Goal: Information Seeking & Learning: Learn about a topic

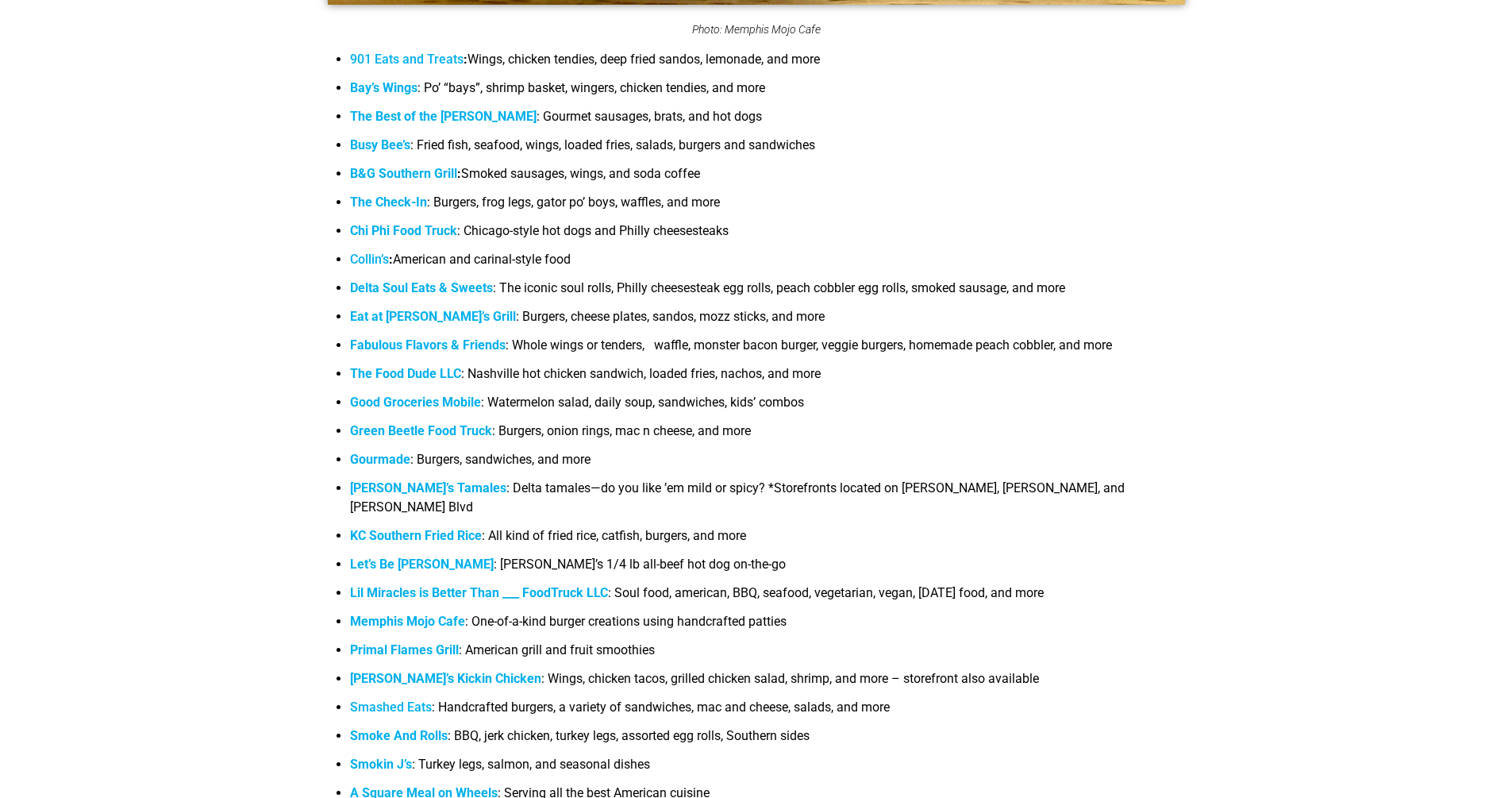
scroll to position [1743, 0]
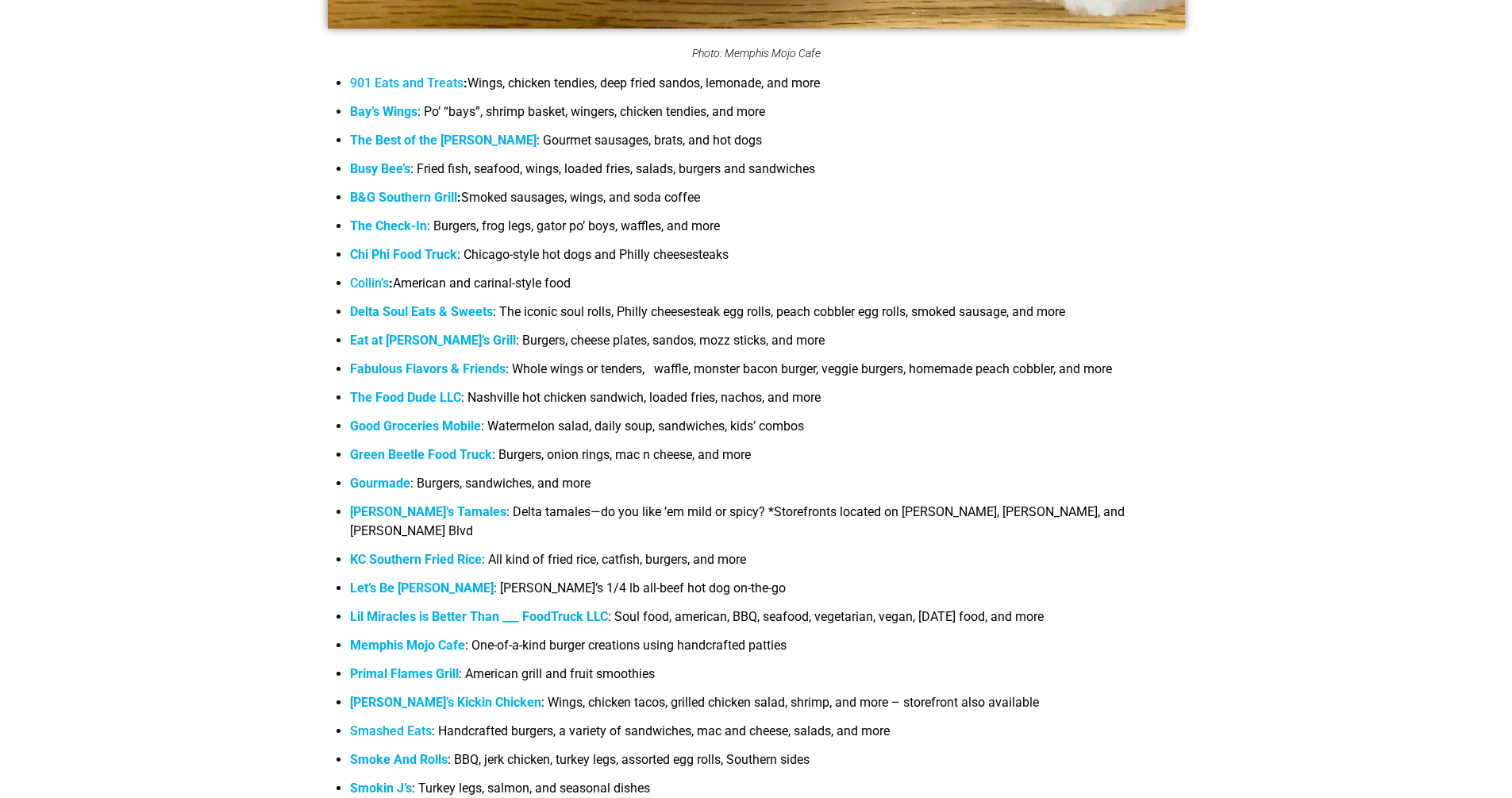
click at [398, 451] on strong "Green Beetle Food Truck" at bounding box center [421, 454] width 142 height 15
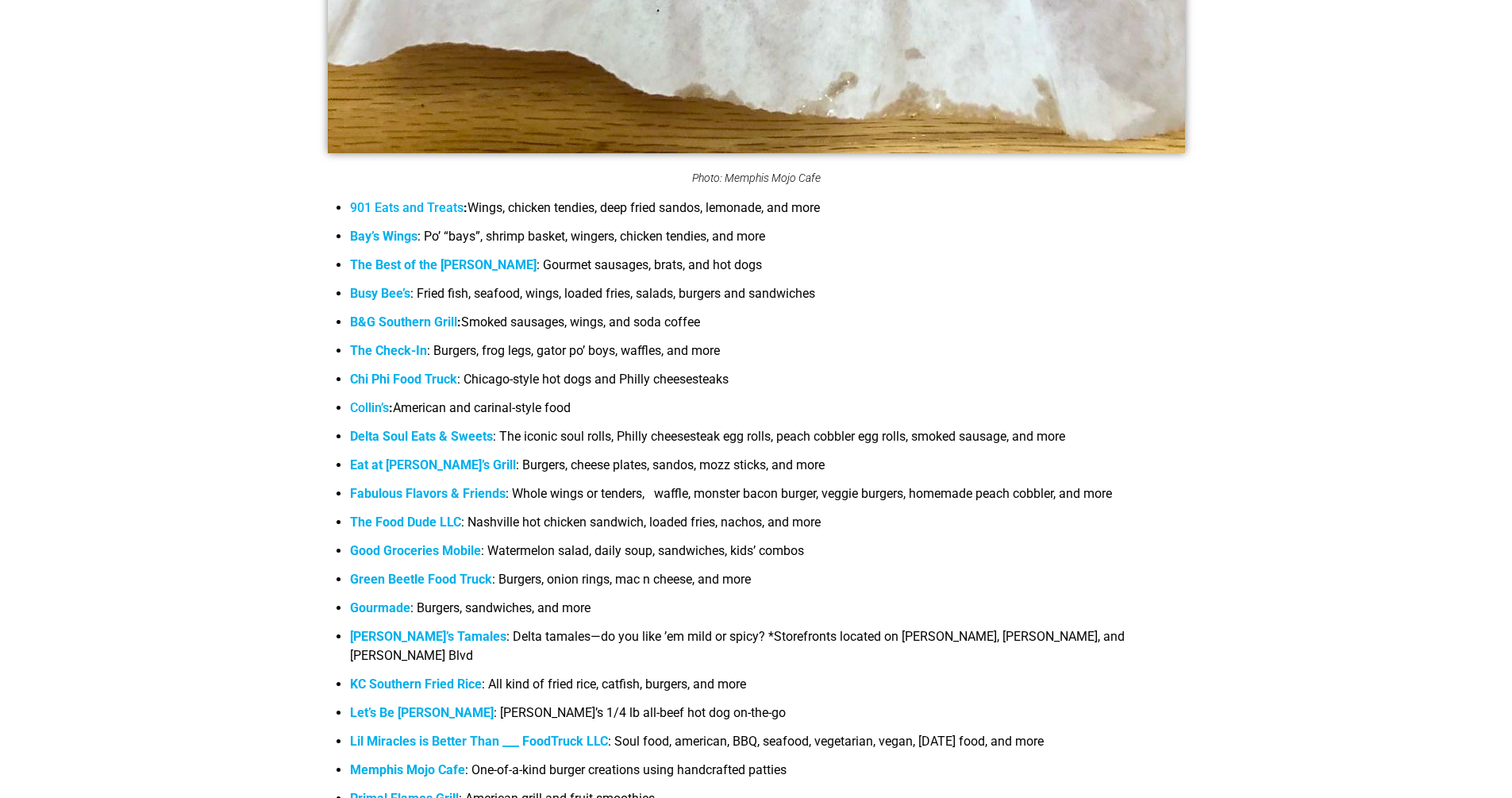
scroll to position [1677, 0]
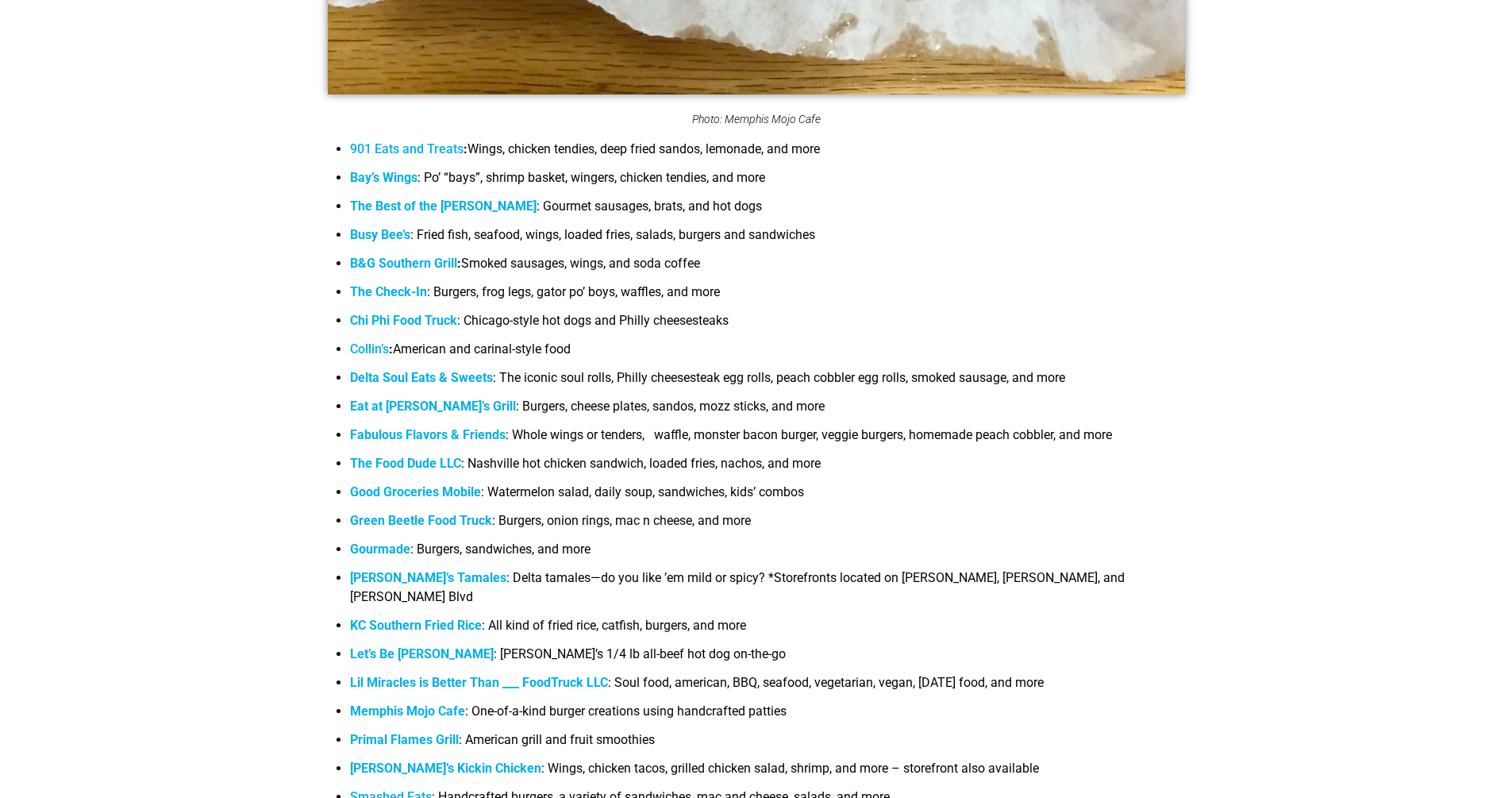
click at [367, 349] on link "Collin’s" at bounding box center [370, 349] width 39 height 15
click at [365, 546] on b "Gourmade" at bounding box center [380, 549] width 60 height 15
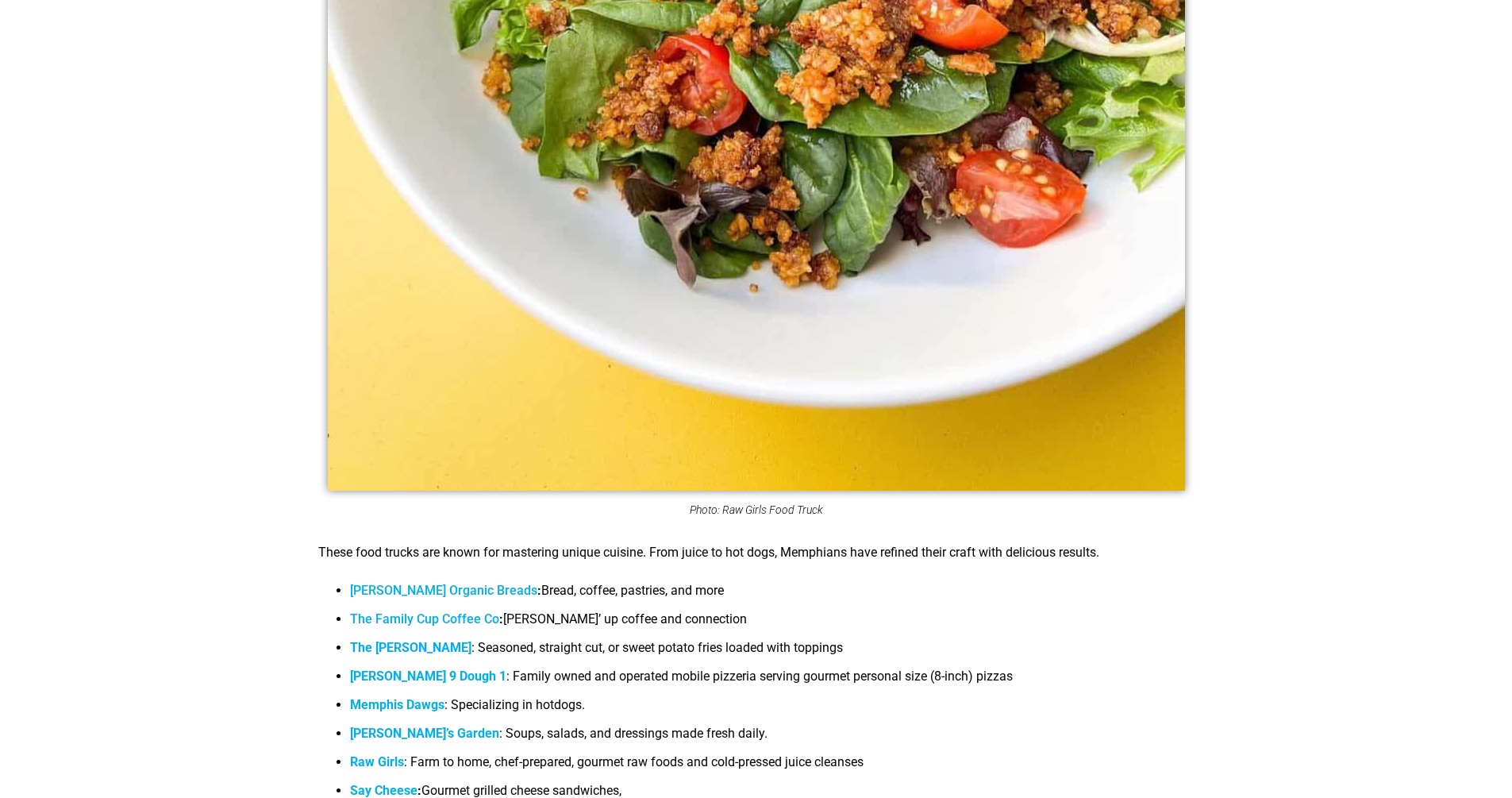
scroll to position [8069, 0]
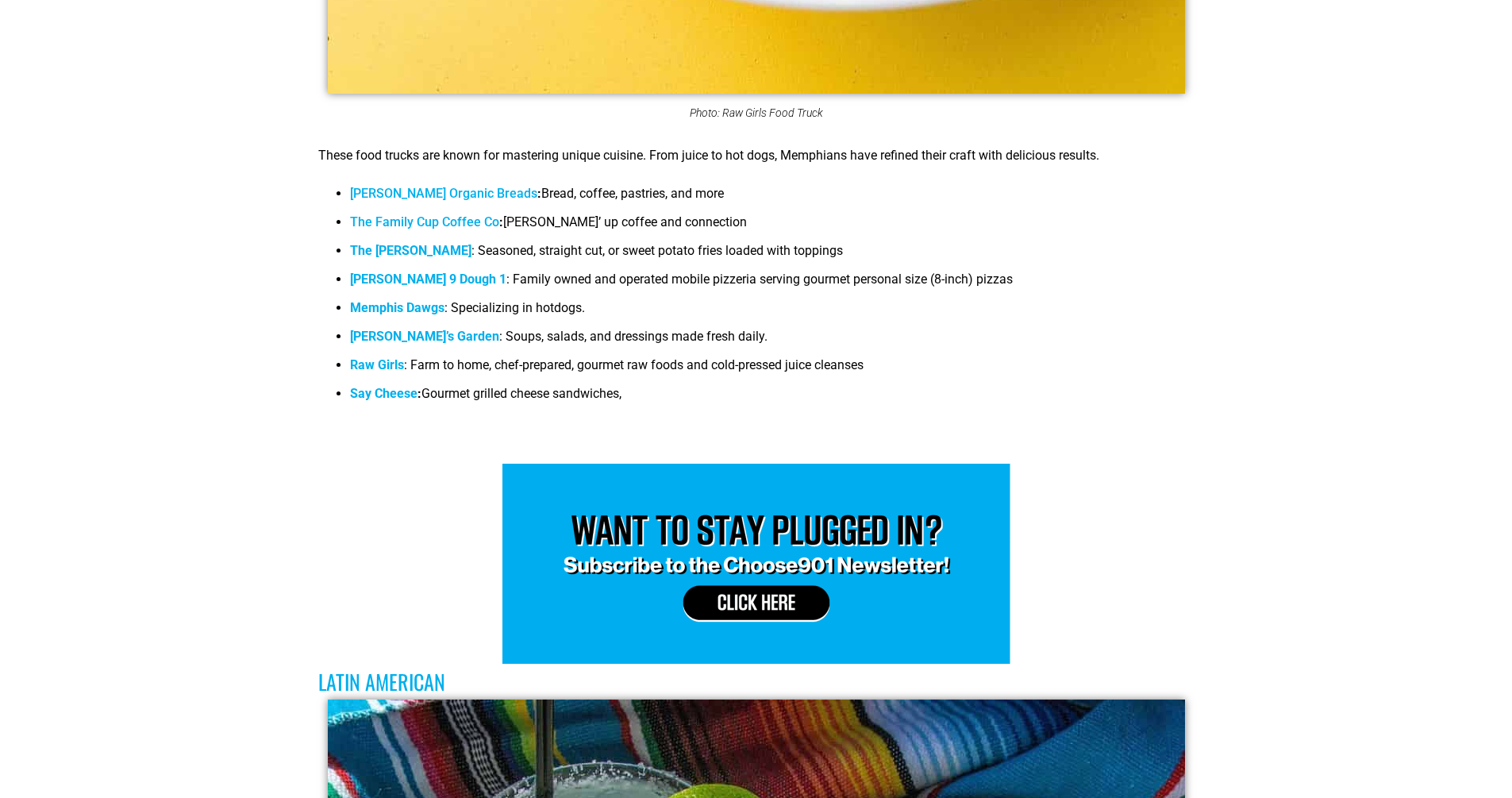
click at [391, 386] on b "Say Cheese" at bounding box center [384, 393] width 67 height 15
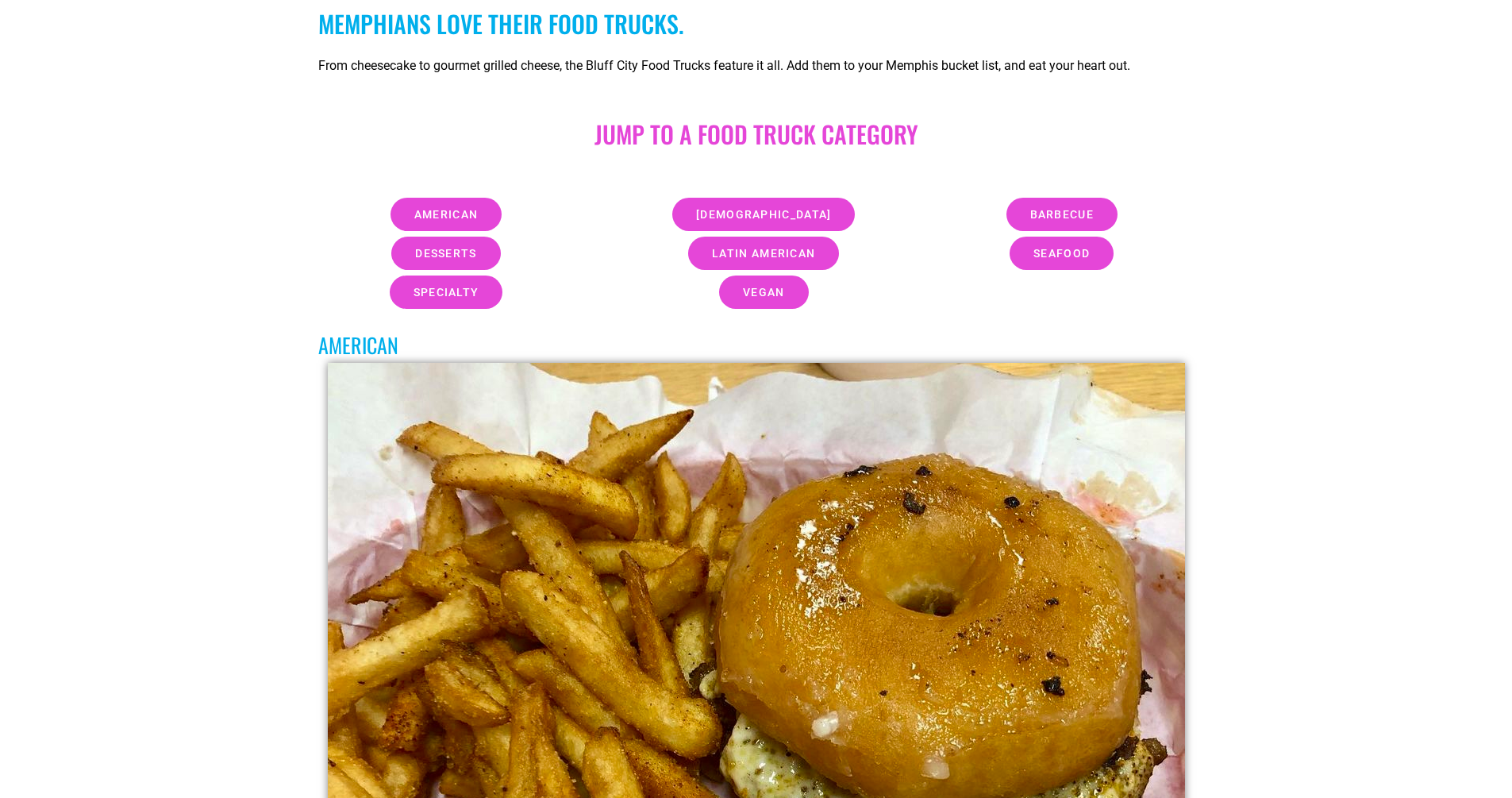
scroll to position [0, 0]
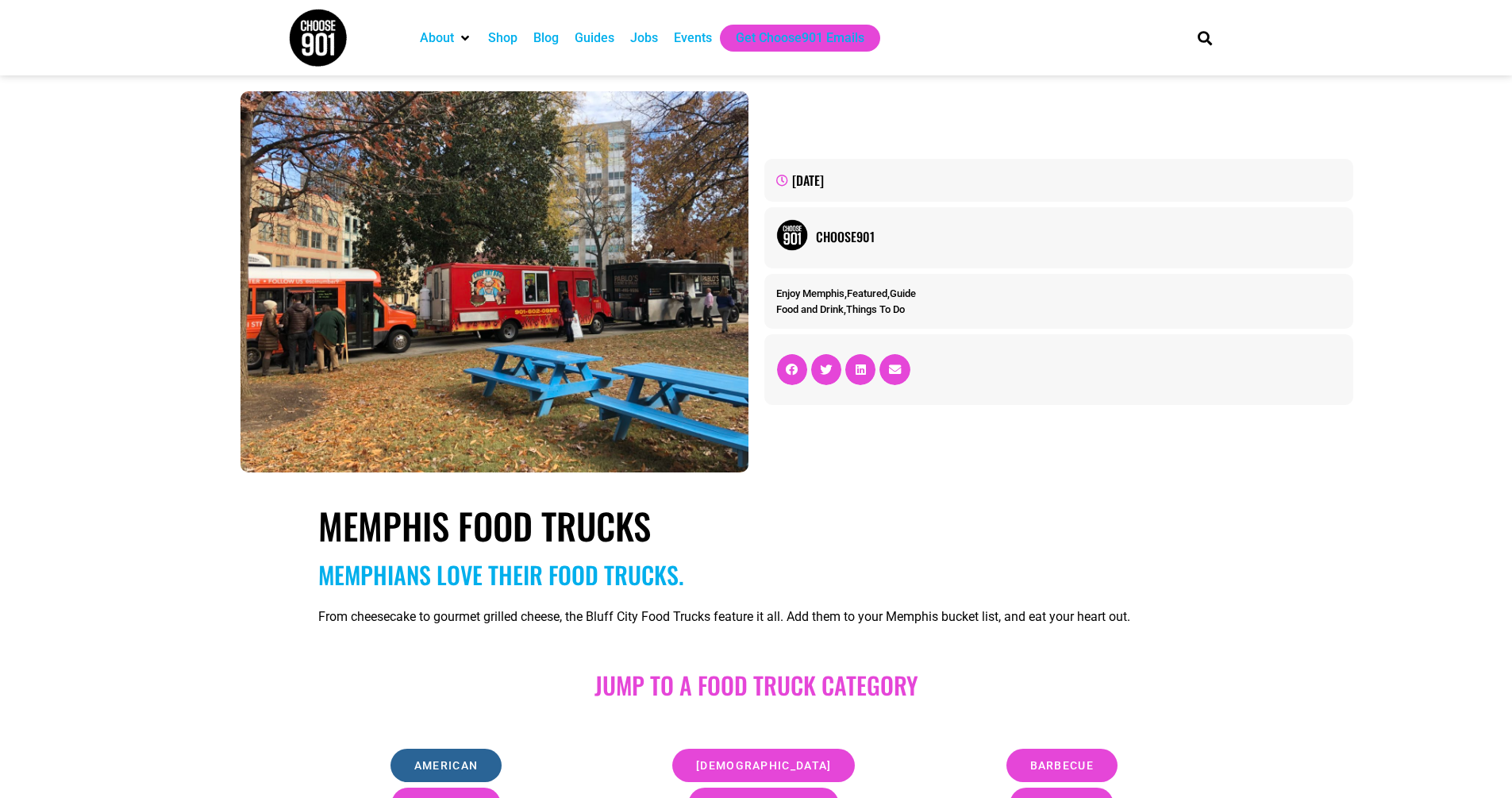
click at [433, 770] on span "american" at bounding box center [446, 765] width 64 height 12
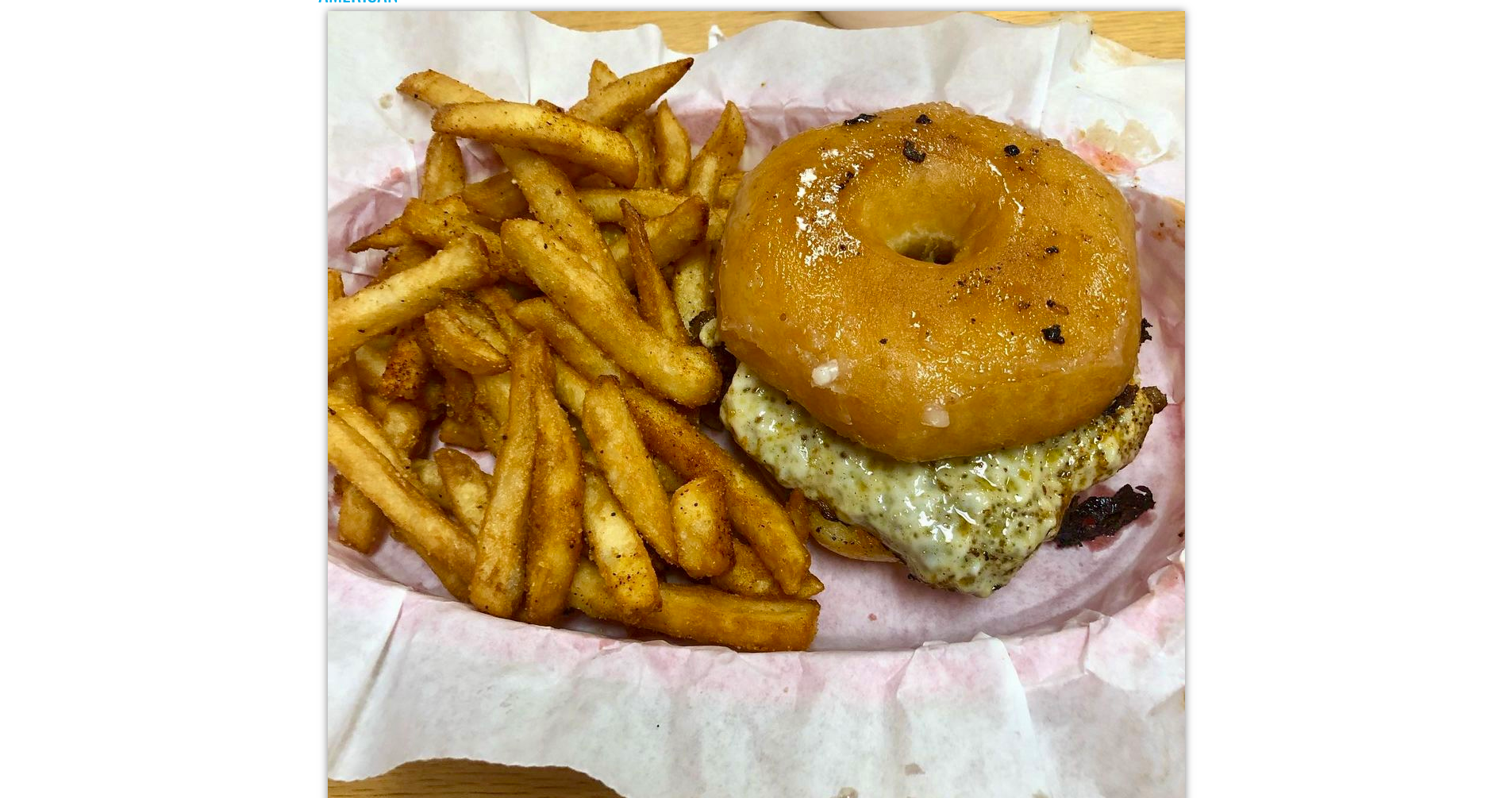
scroll to position [1485, 0]
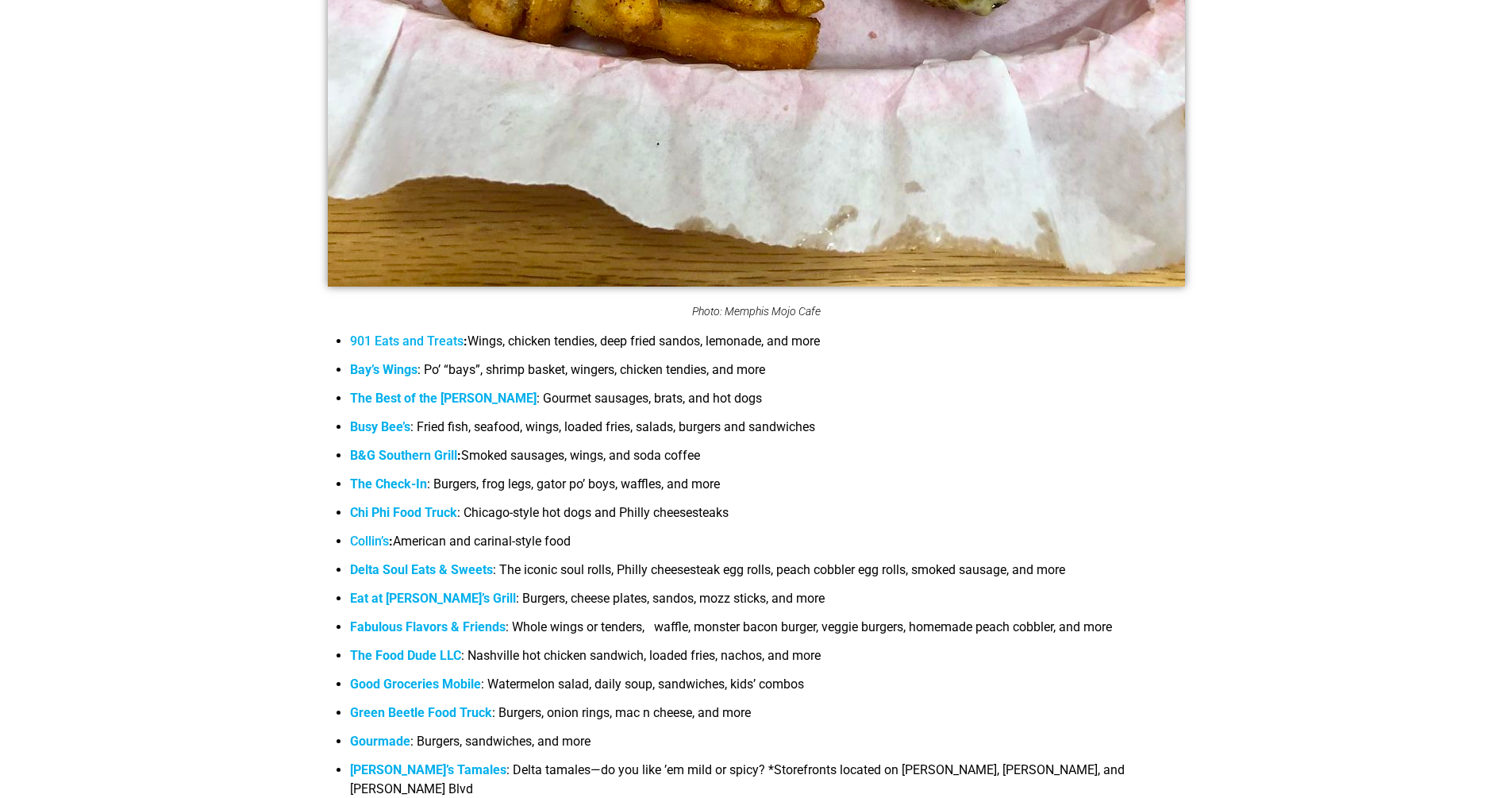
click at [436, 343] on link "901 Eats and Treats" at bounding box center [407, 341] width 113 height 15
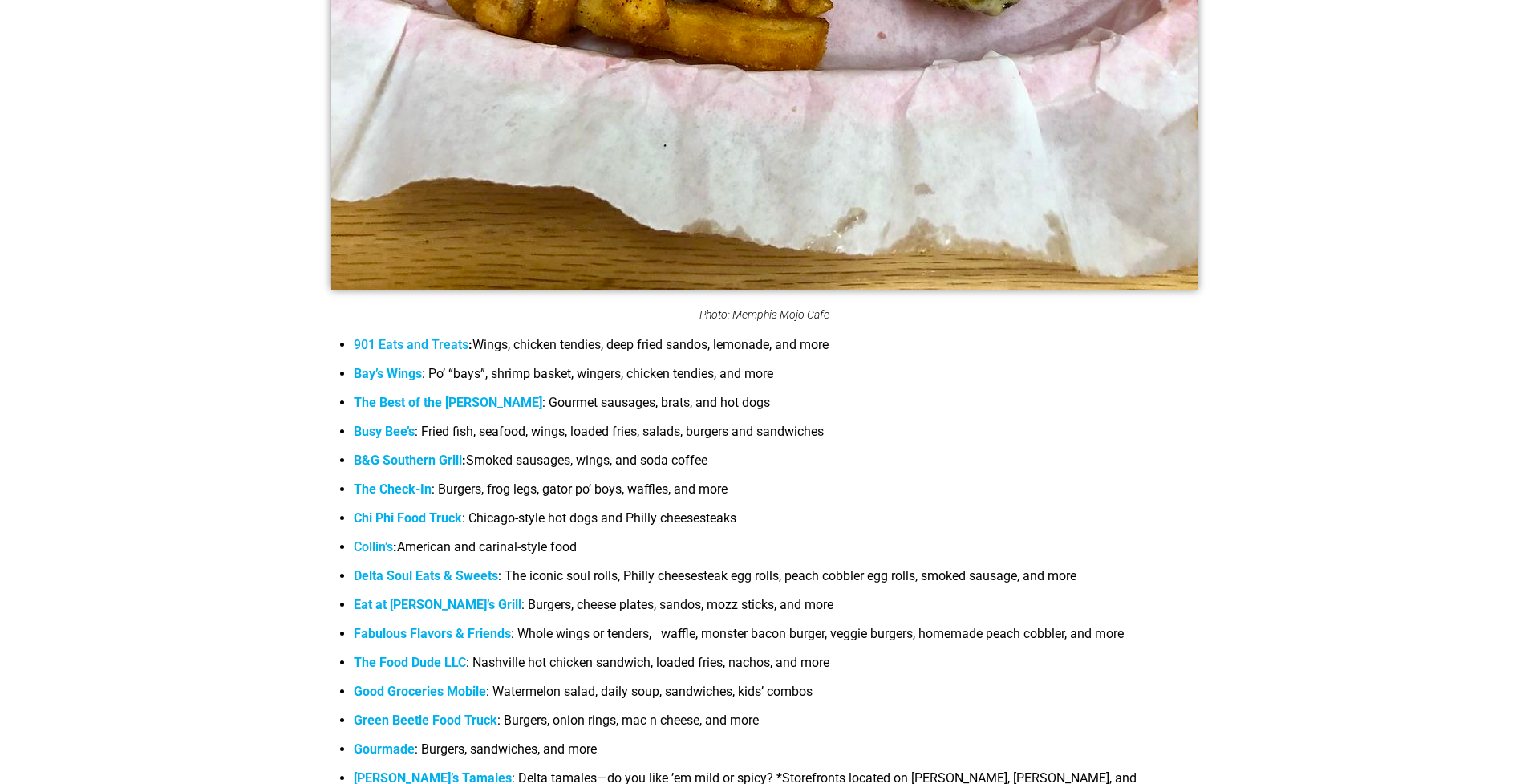
click at [412, 600] on strong "Eat at [PERSON_NAME]’s Grill" at bounding box center [438, 604] width 168 height 15
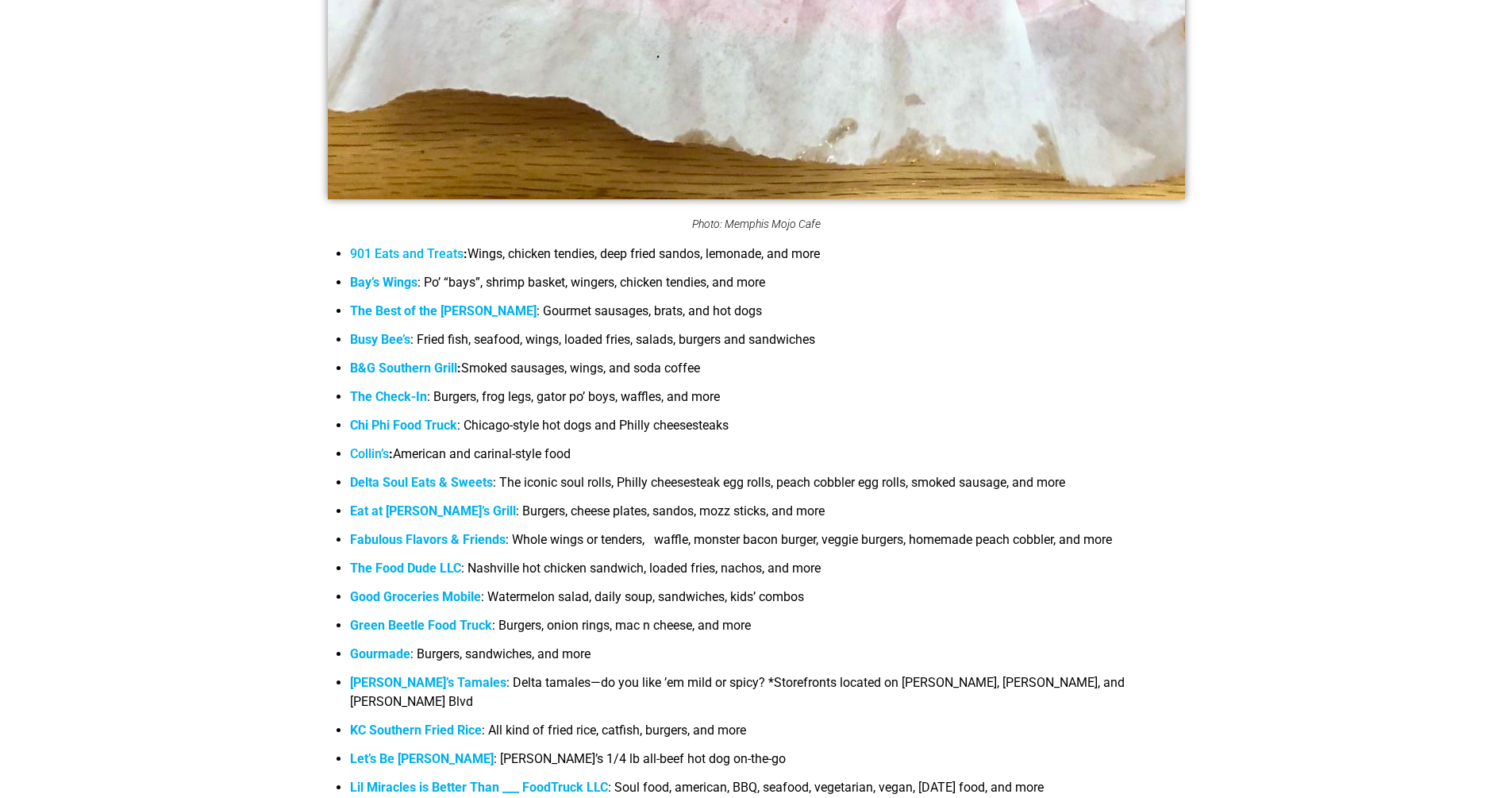
scroll to position [1607, 0]
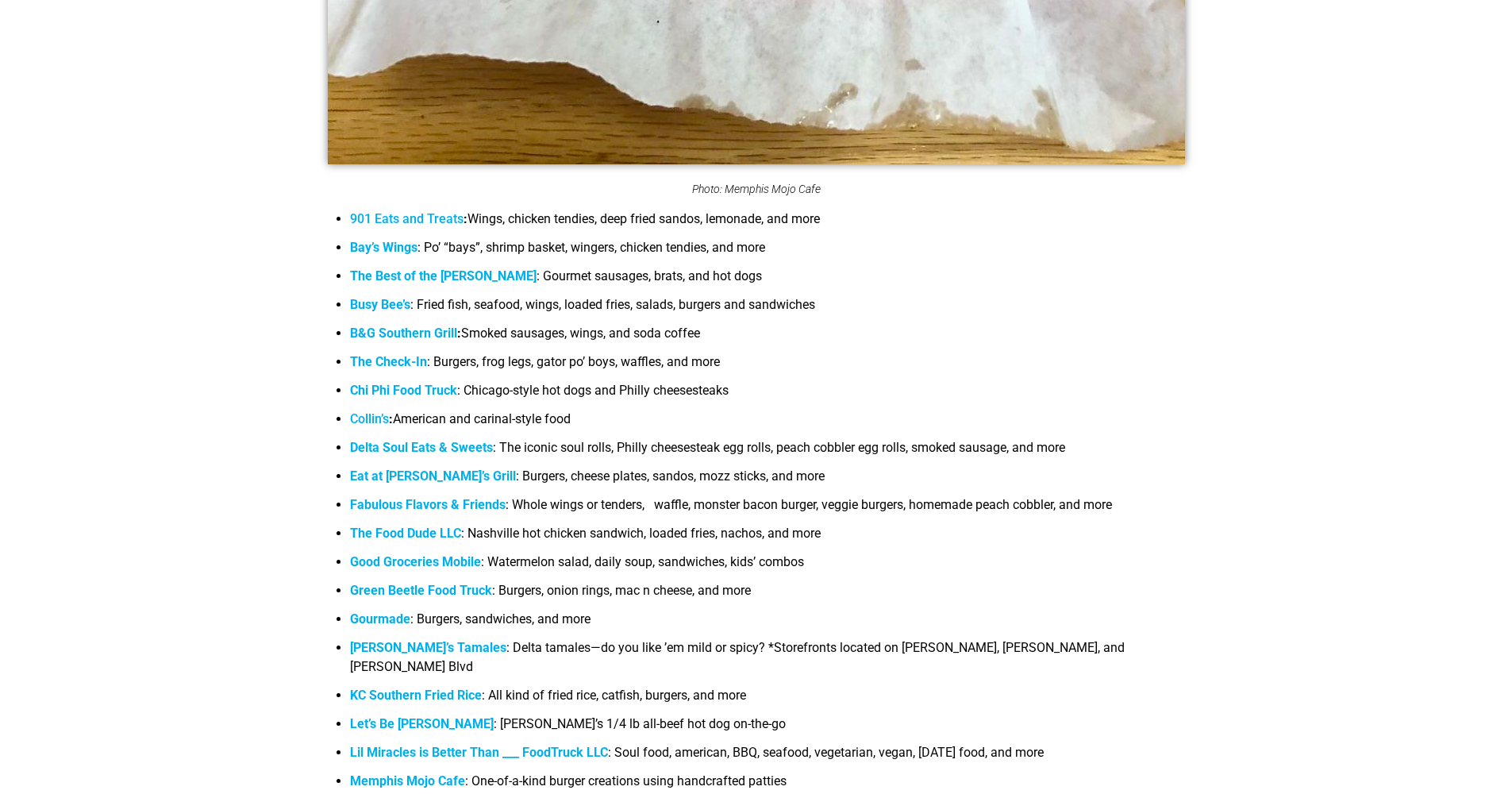
click at [428, 558] on strong "Good Groceries Mobile" at bounding box center [416, 561] width 131 height 15
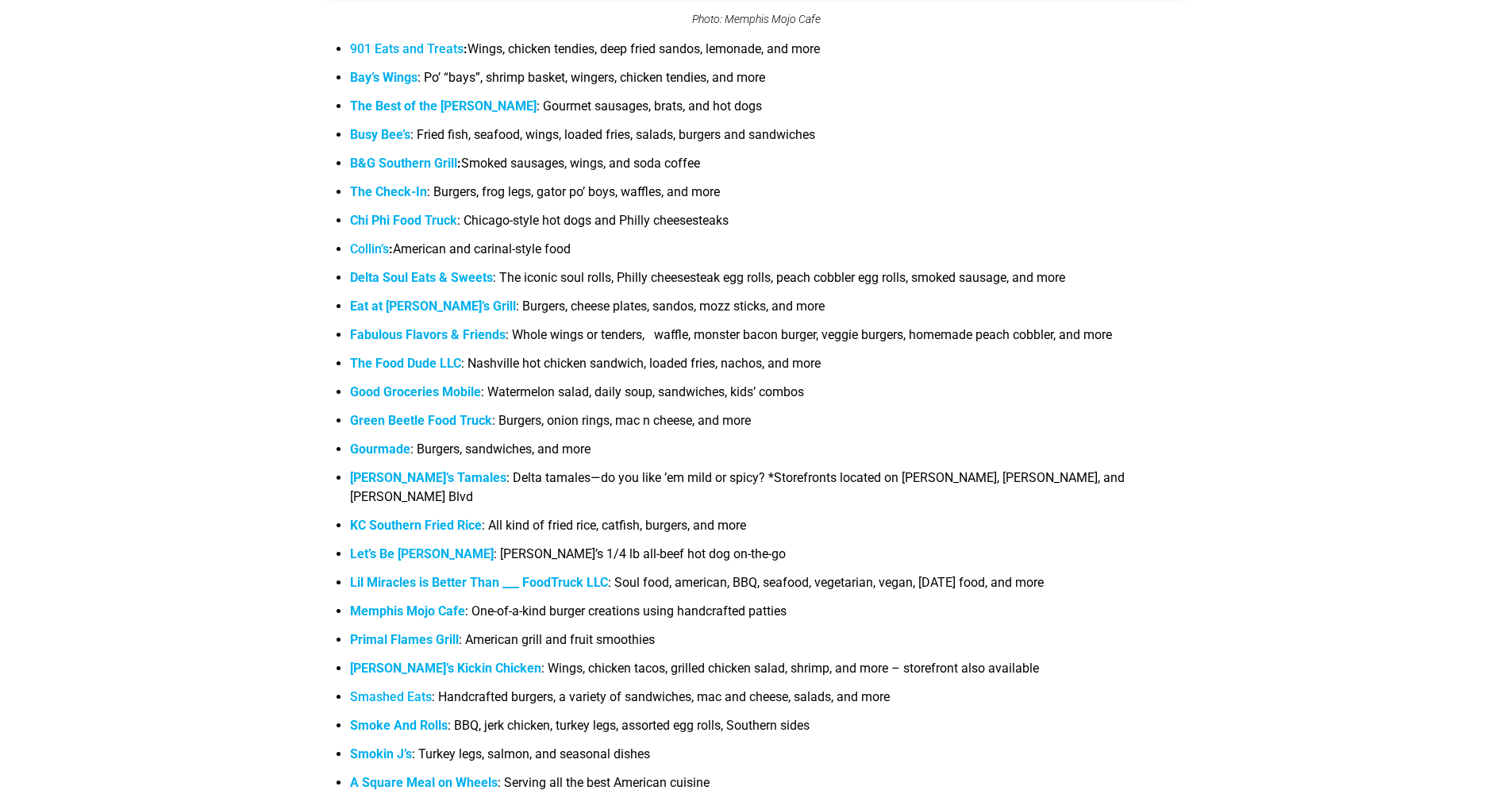
scroll to position [1783, 0]
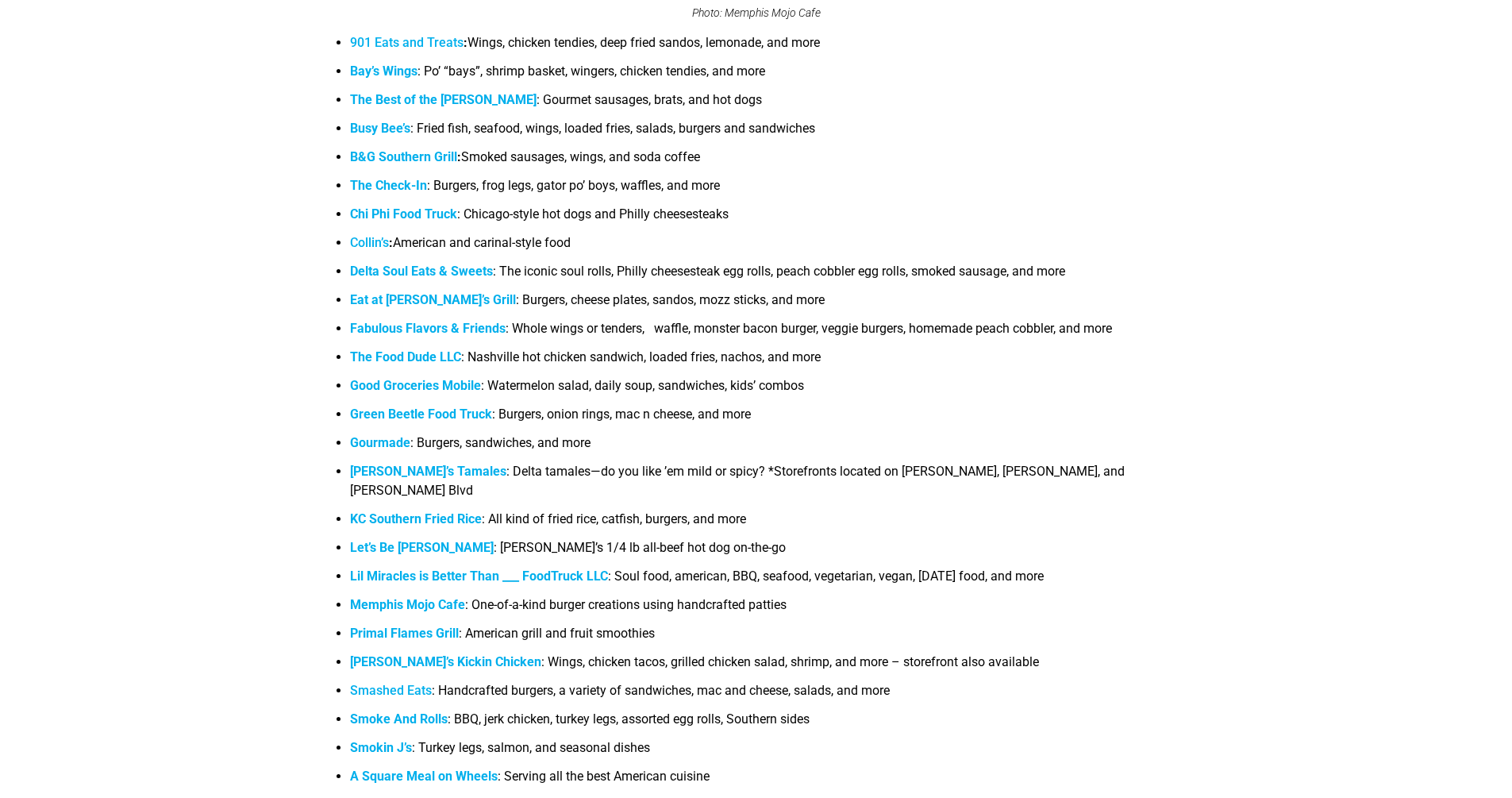
click at [412, 597] on b "Memphis Mojo Cafe" at bounding box center [408, 604] width 115 height 15
click at [441, 625] on b "Primal Flames Grill" at bounding box center [404, 633] width 109 height 15
click at [388, 683] on link "Smashed Eats" at bounding box center [391, 690] width 81 height 15
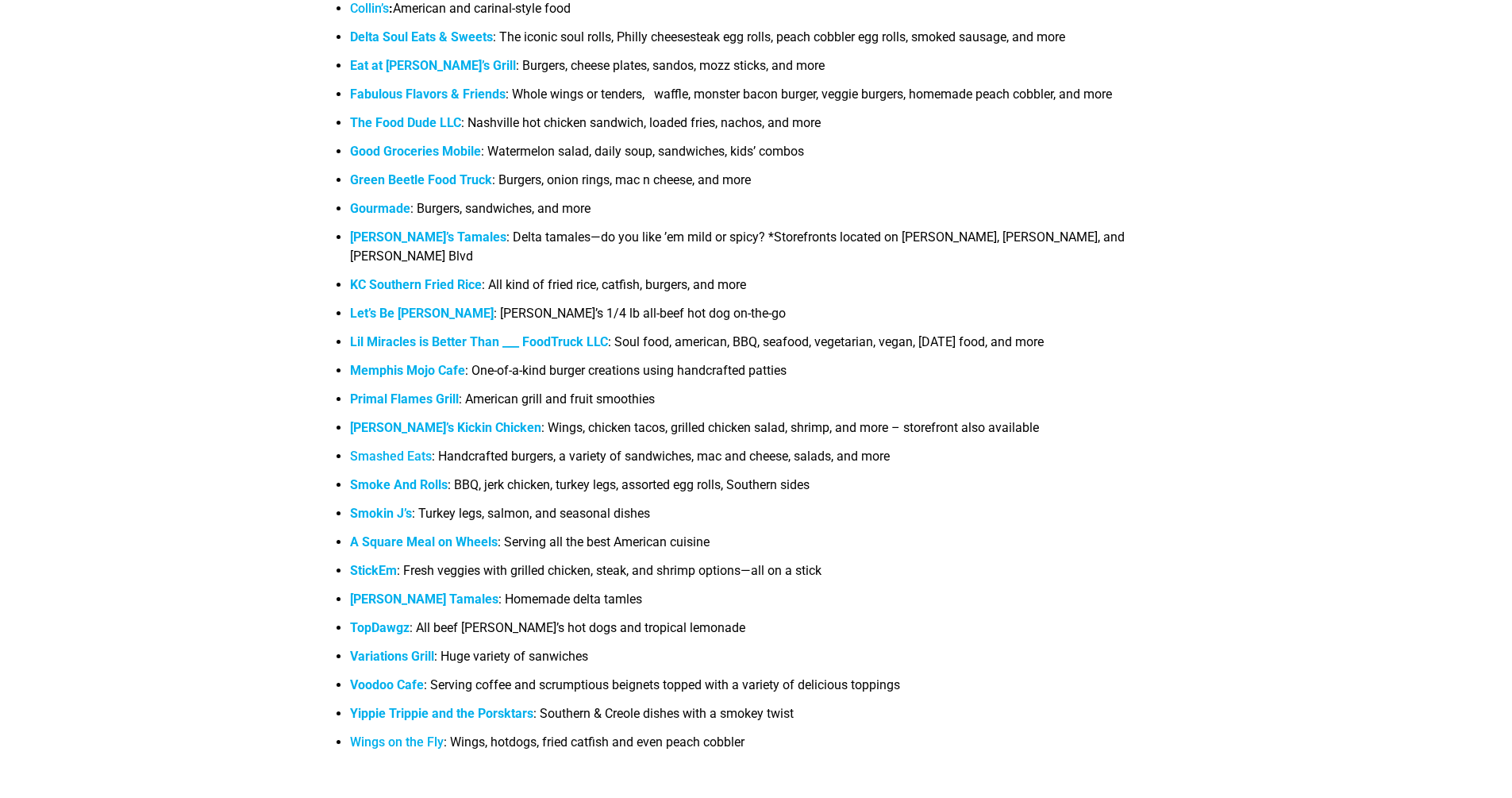
scroll to position [2115, 0]
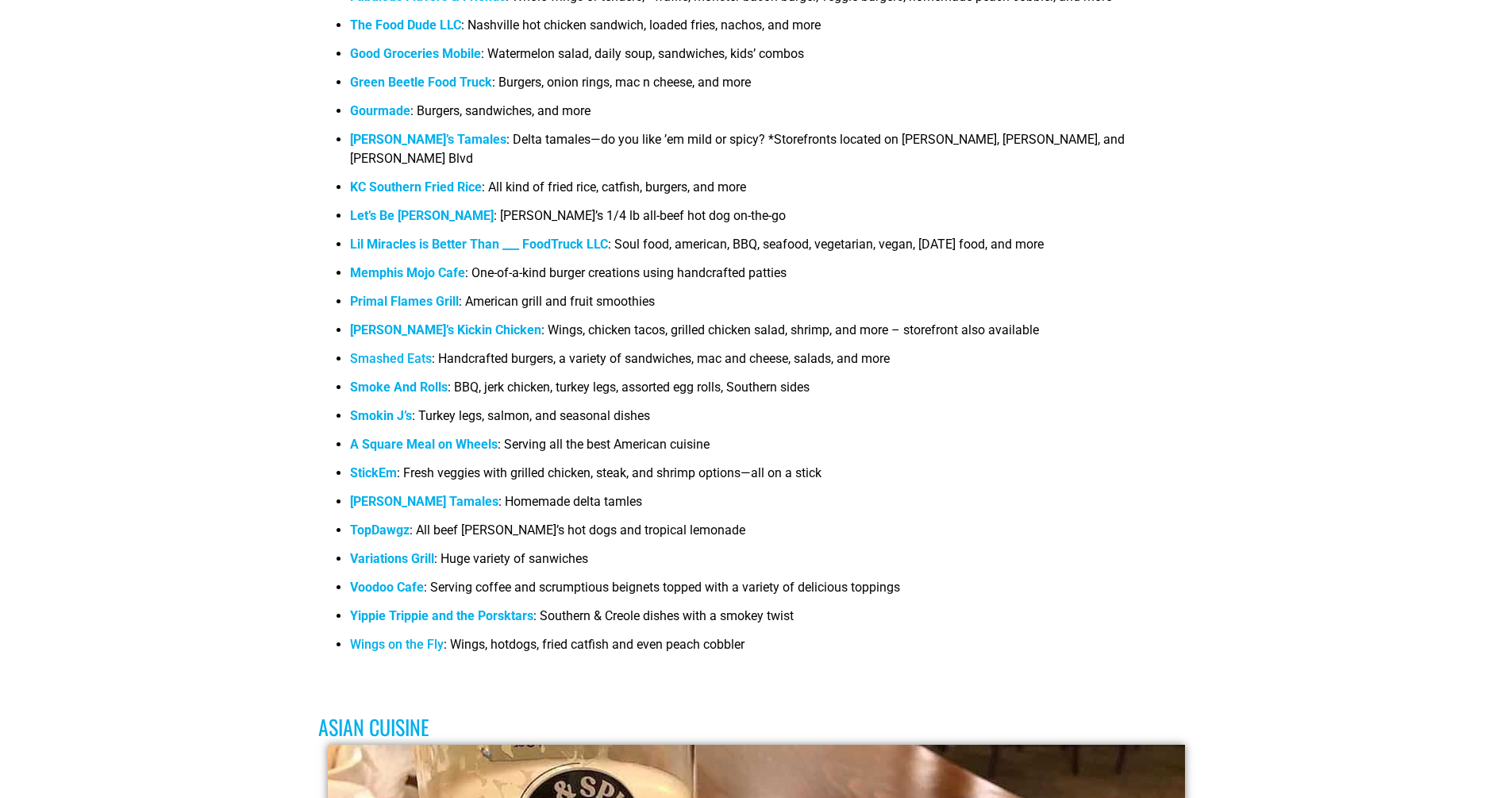
click at [399, 551] on strong "Variations Grill" at bounding box center [392, 558] width 84 height 15
